Goal: Information Seeking & Learning: Compare options

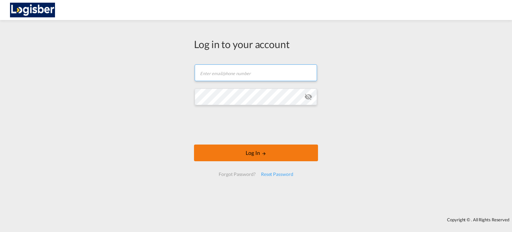
type input "[PERSON_NAME][EMAIL_ADDRESS][DOMAIN_NAME]"
click at [253, 152] on button "Log In" at bounding box center [256, 152] width 124 height 17
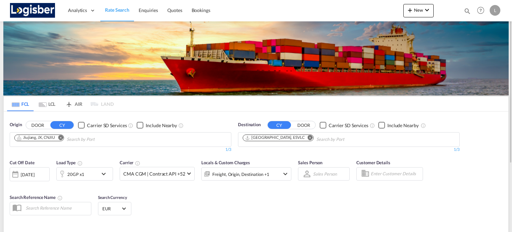
click at [62, 136] on md-icon "Remove" at bounding box center [60, 137] width 5 height 5
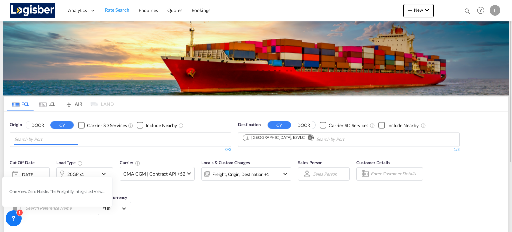
click at [59, 141] on input "Chips input." at bounding box center [45, 139] width 63 height 11
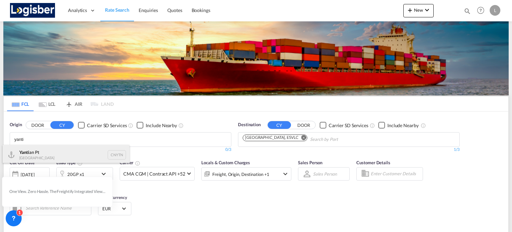
type input "yanti"
click at [54, 149] on div "Yanti an Pt China CNYTN" at bounding box center [66, 155] width 127 height 20
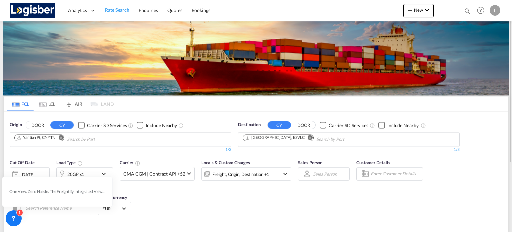
scroll to position [67, 0]
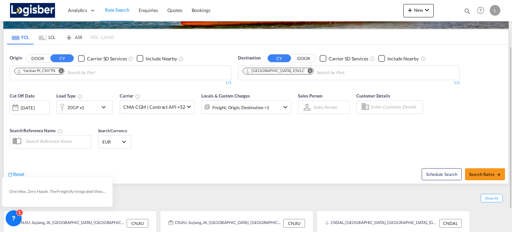
click at [31, 102] on div "[DATE]" at bounding box center [30, 107] width 40 height 14
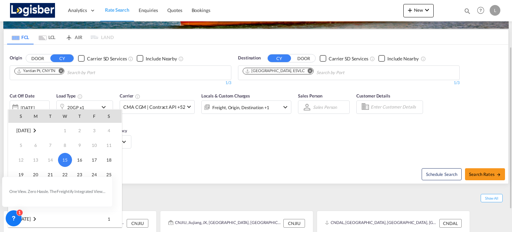
click at [108, 161] on span "18" at bounding box center [108, 159] width 13 height 13
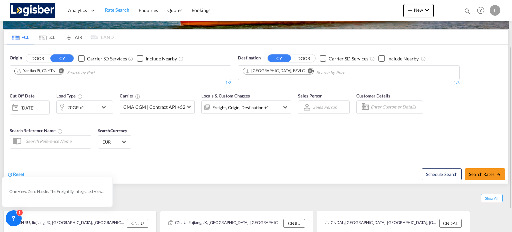
click at [89, 106] on div "20GP x1" at bounding box center [77, 106] width 41 height 13
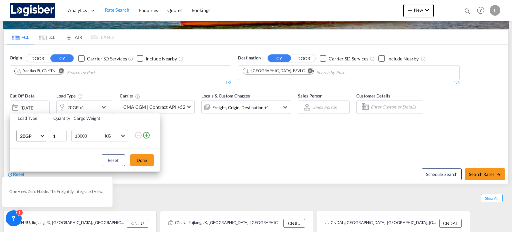
click at [41, 134] on span "Choose: \a20GP" at bounding box center [42, 135] width 4 height 4
click at [32, 165] on md-option "40HC" at bounding box center [36, 168] width 45 height 16
click at [486, 173] on div "Load Type Quantity Cargo Weight 40HC 1 18000 KG KG Load type addition is restri…" at bounding box center [256, 116] width 512 height 232
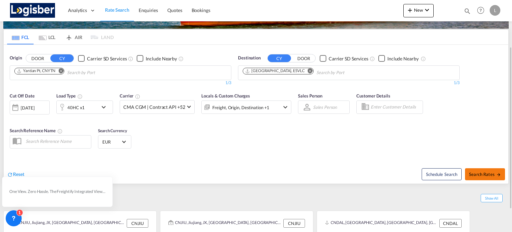
click at [486, 173] on span "Search Rates" at bounding box center [485, 173] width 32 height 5
type input "CNYTN to ESVLC / [DATE]"
